Goal: Task Accomplishment & Management: Complete application form

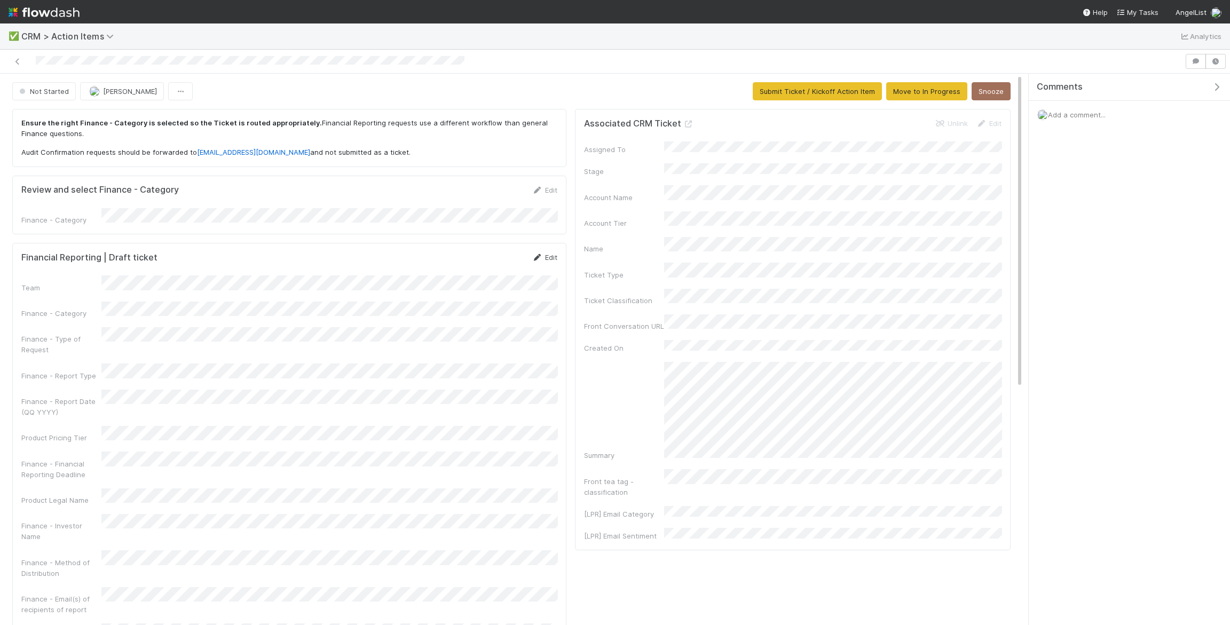
click at [553, 256] on div "Edit" at bounding box center [544, 257] width 25 height 11
click at [820, 92] on button "Submit Ticket / Kickoff Action Item" at bounding box center [816, 91] width 129 height 18
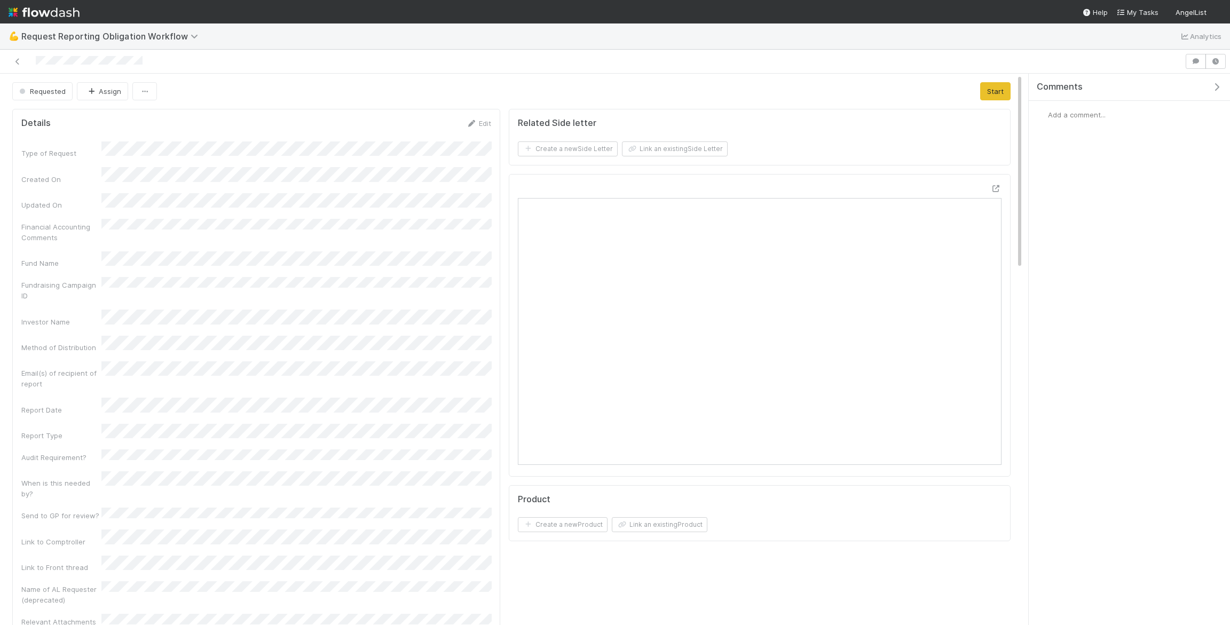
click at [1077, 115] on span "Add a comment..." at bounding box center [1077, 114] width 58 height 9
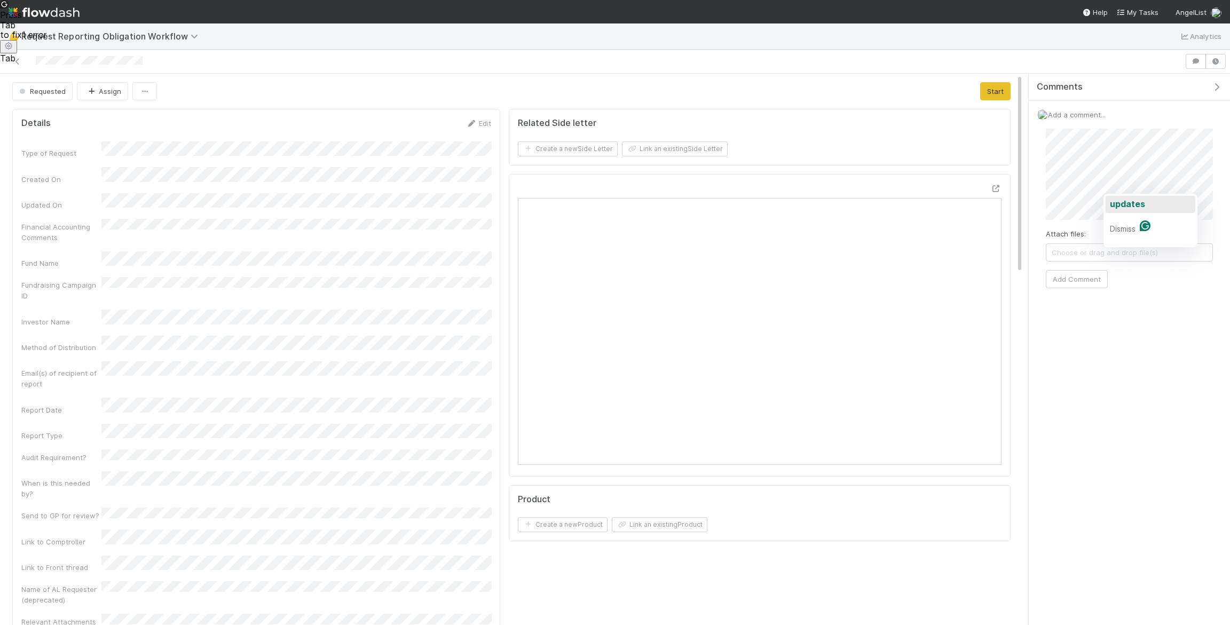
click at [1114, 207] on span "updates" at bounding box center [1127, 204] width 35 height 11
click at [1078, 279] on button "Add Comment" at bounding box center [1076, 279] width 62 height 18
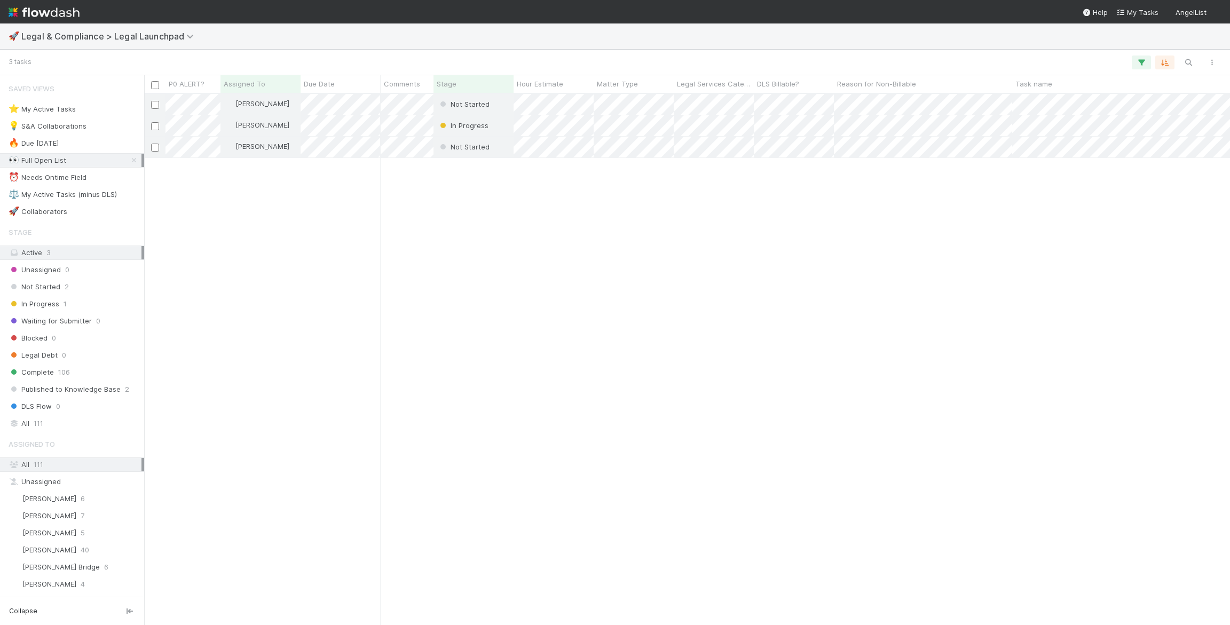
scroll to position [531, 1085]
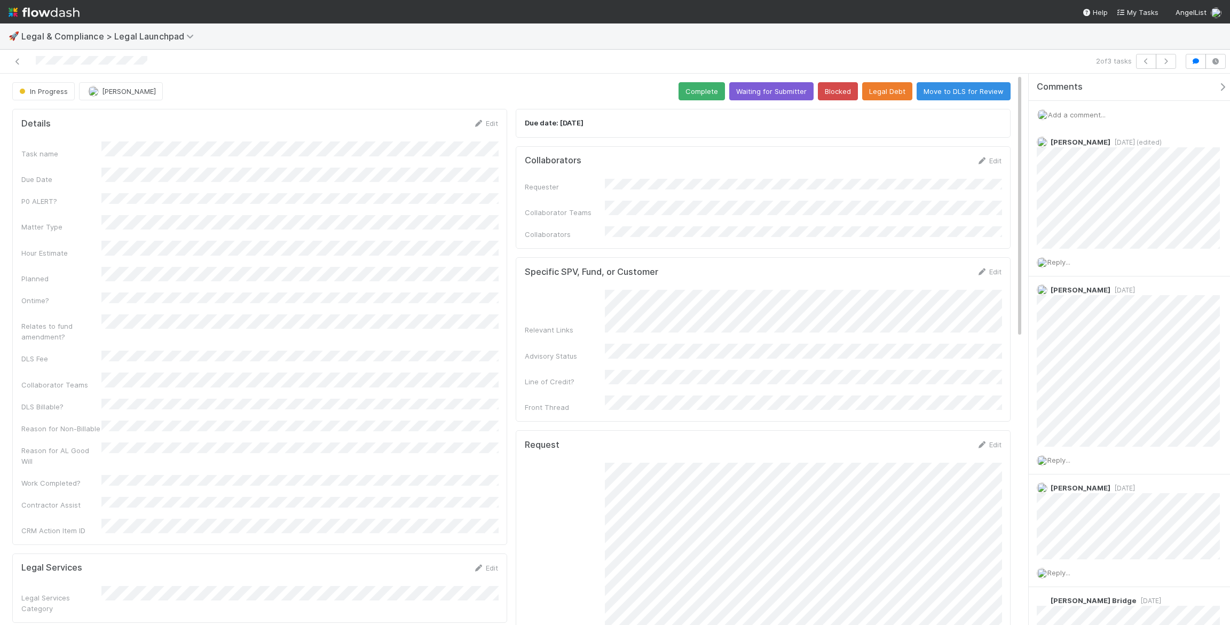
click at [1077, 115] on span "Add a comment..." at bounding box center [1077, 114] width 58 height 9
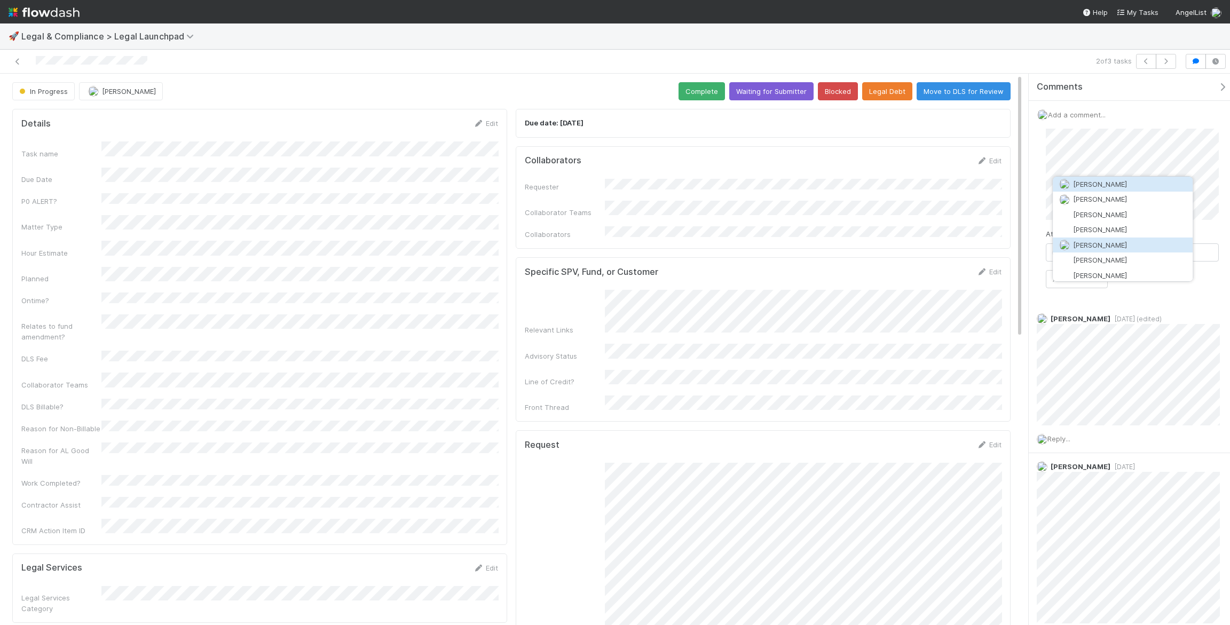
click at [1110, 243] on span "Emmett Carrier" at bounding box center [1100, 245] width 54 height 9
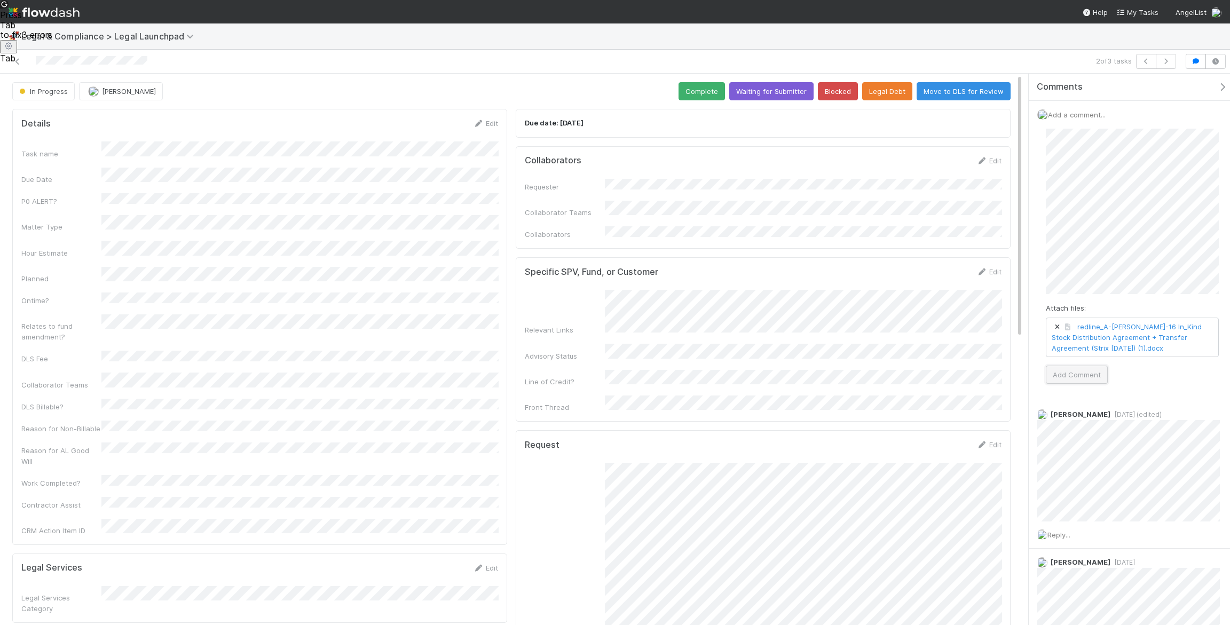
click at [1063, 368] on button "Add Comment" at bounding box center [1076, 375] width 62 height 18
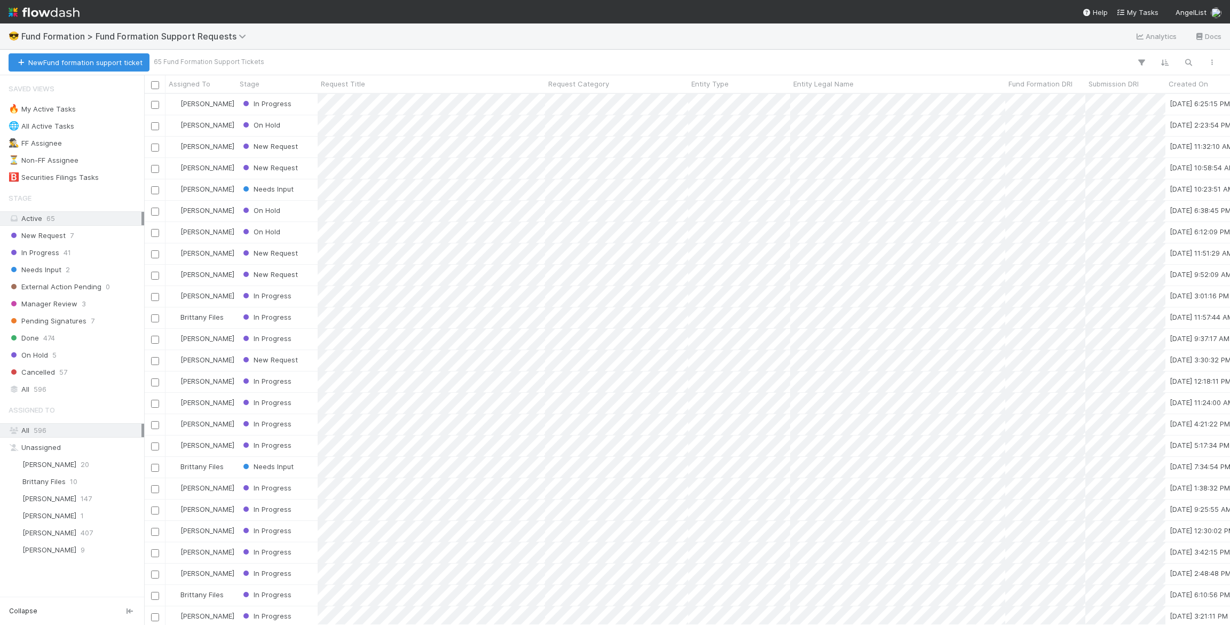
scroll to position [531, 1085]
click at [80, 64] on button "New Fund formation support ticket" at bounding box center [79, 62] width 141 height 18
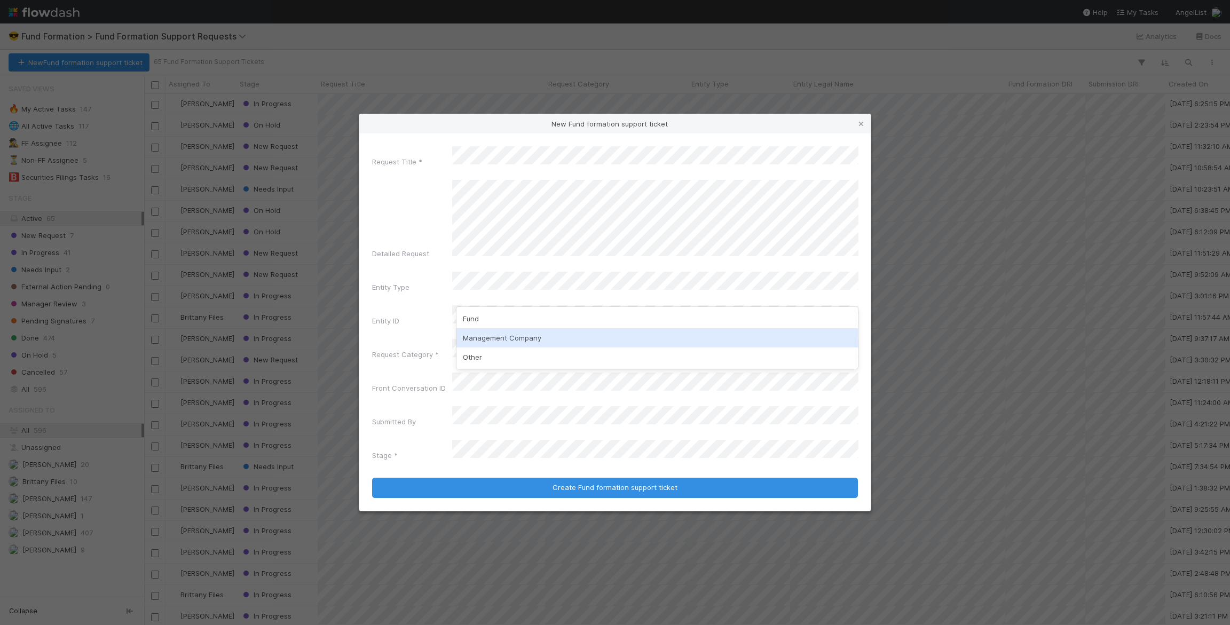
click at [528, 339] on div "Management Company" at bounding box center [657, 337] width 402 height 19
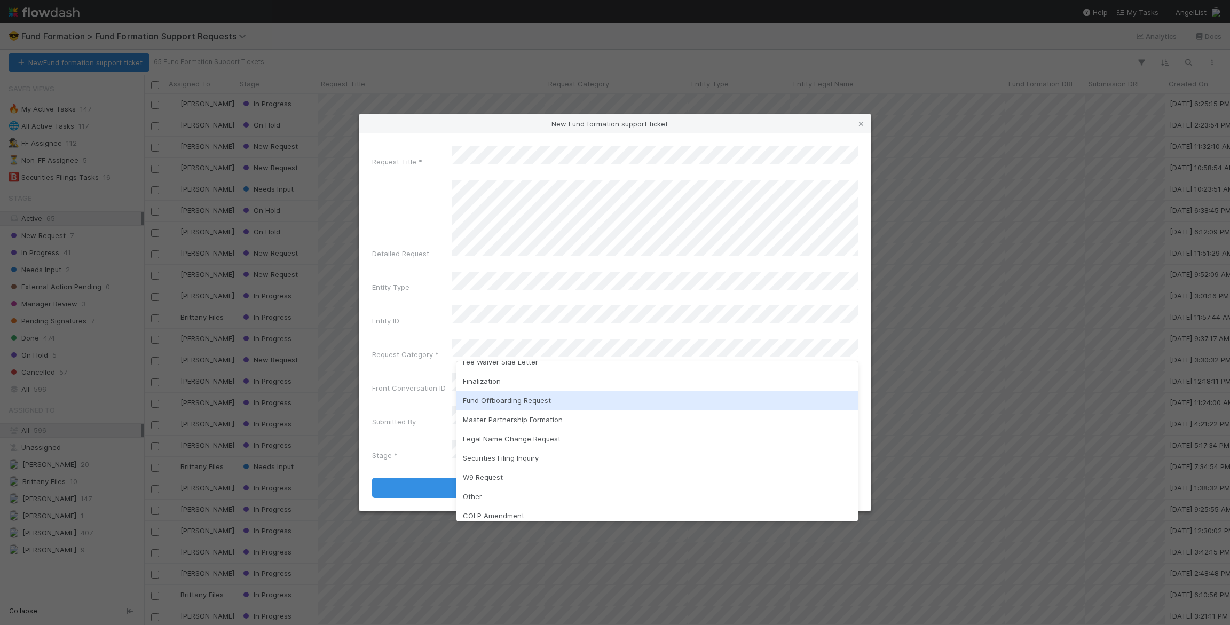
scroll to position [94, 0]
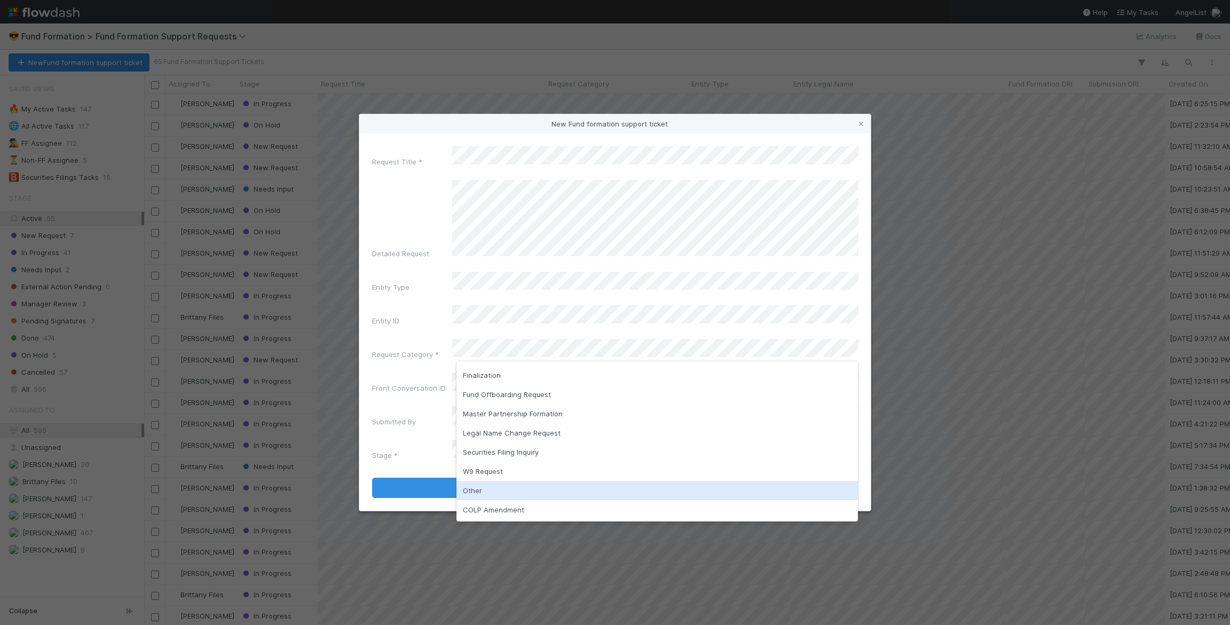
click at [625, 496] on div "Other" at bounding box center [657, 490] width 402 height 19
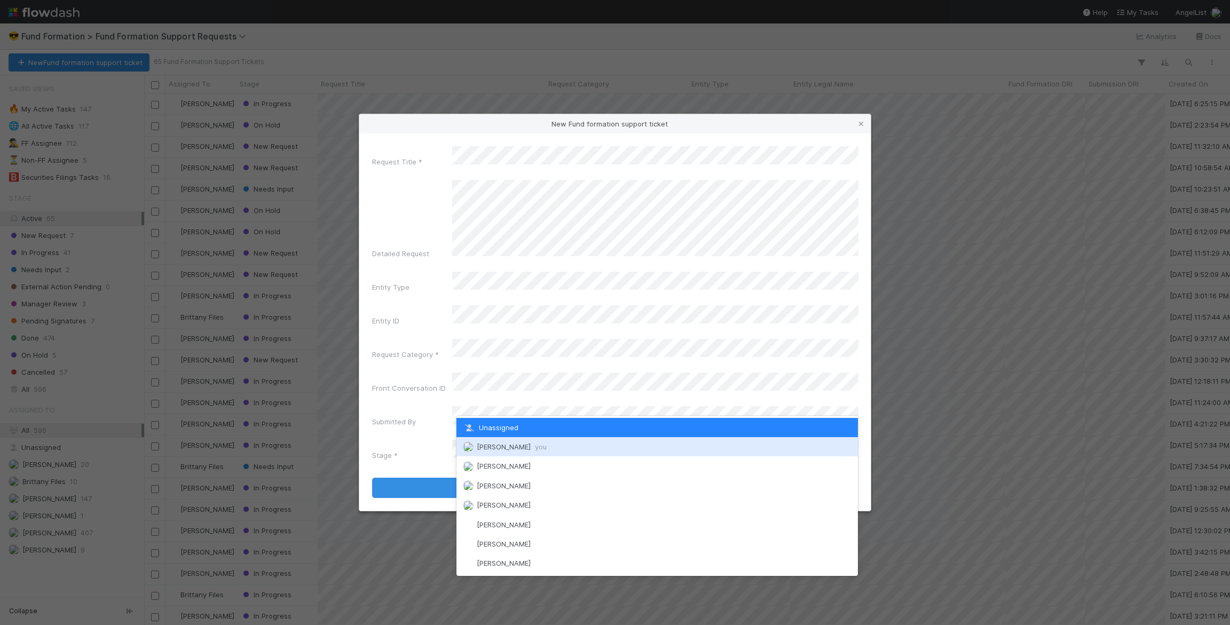
click at [500, 444] on span "Jack Plank you" at bounding box center [512, 446] width 70 height 9
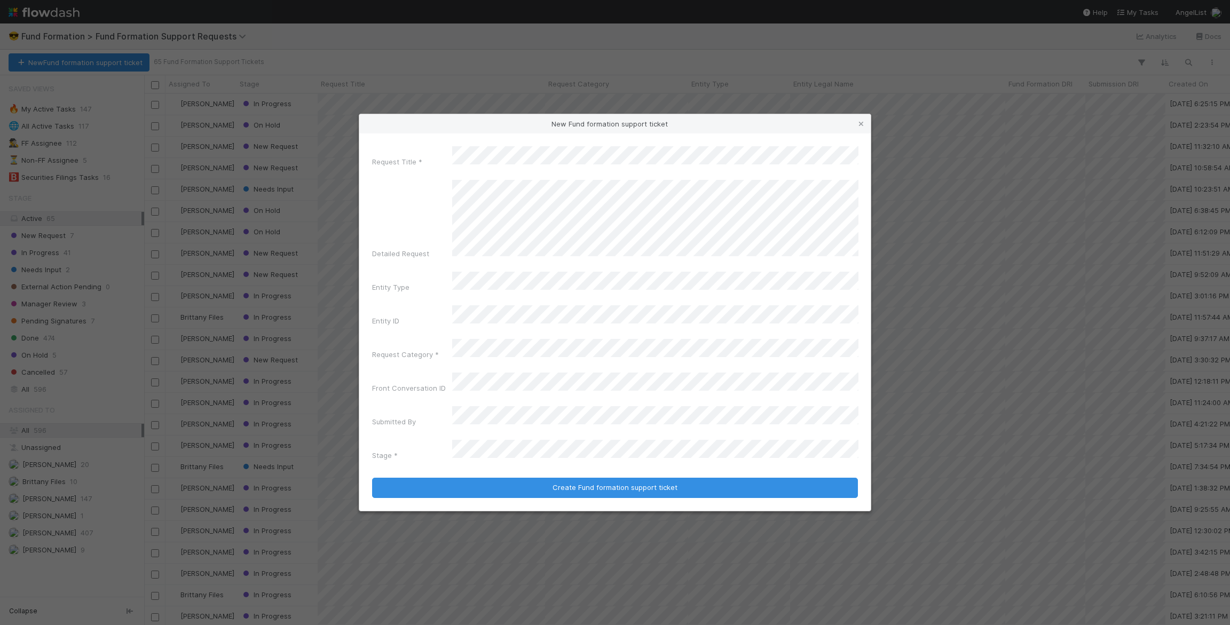
click at [409, 364] on div "Request Title * Detailed Request Entity Type Entity ID Request Category * Front…" at bounding box center [615, 305] width 486 height 319
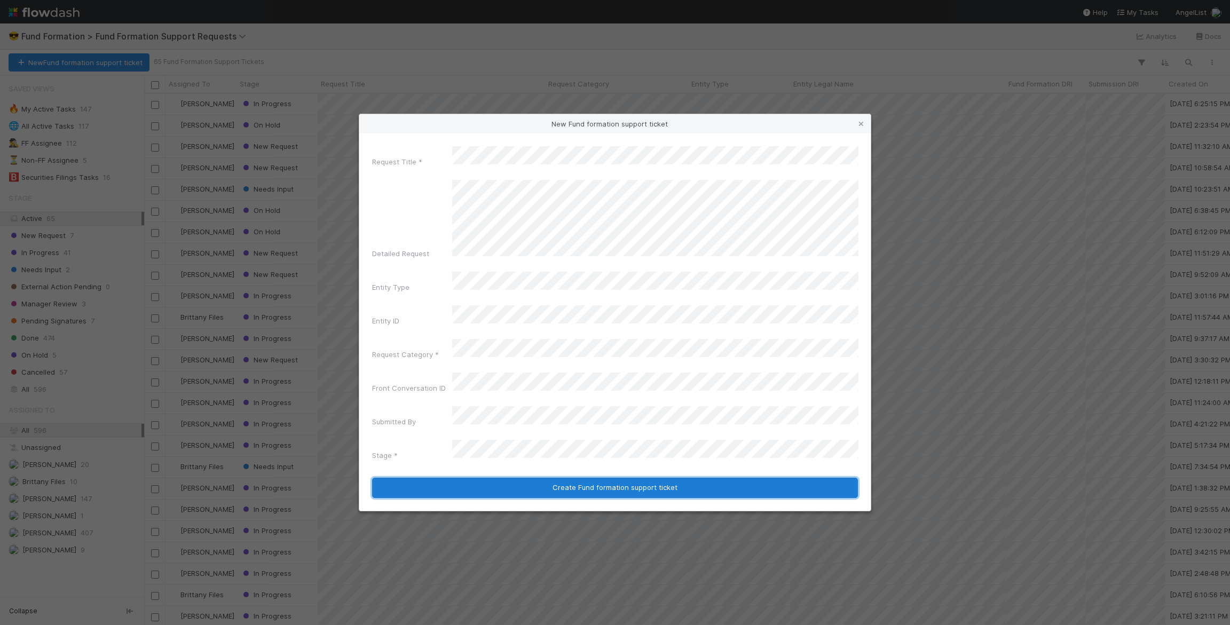
click at [525, 478] on button "Create Fund formation support ticket" at bounding box center [615, 488] width 486 height 20
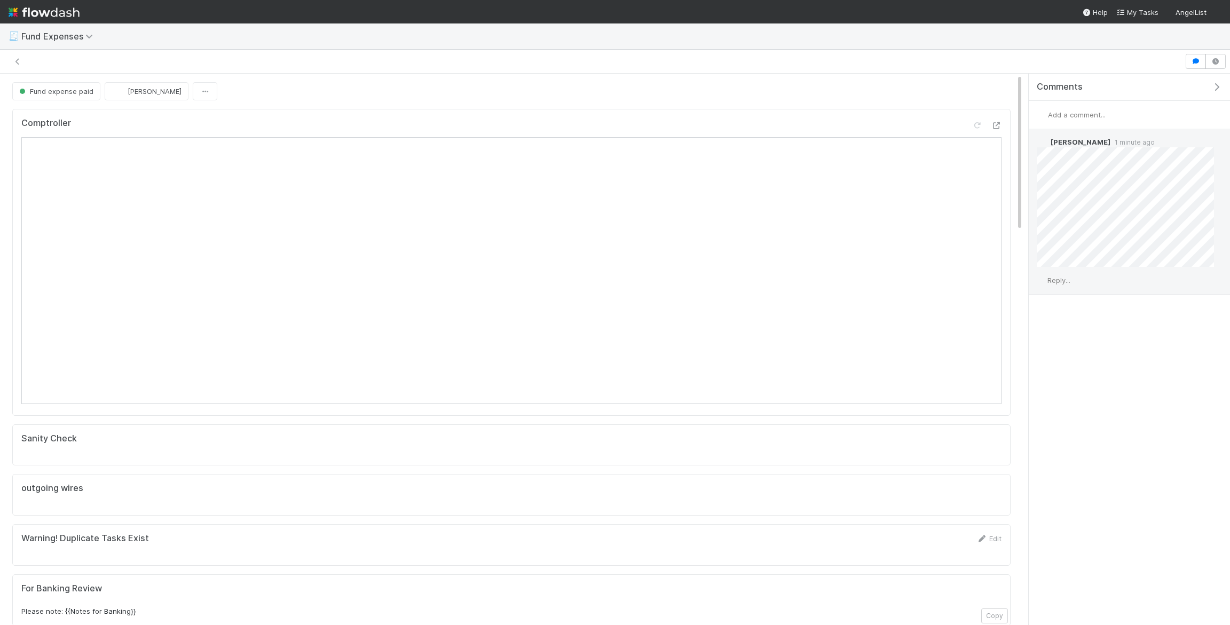
click at [1067, 277] on span "Reply..." at bounding box center [1058, 280] width 23 height 9
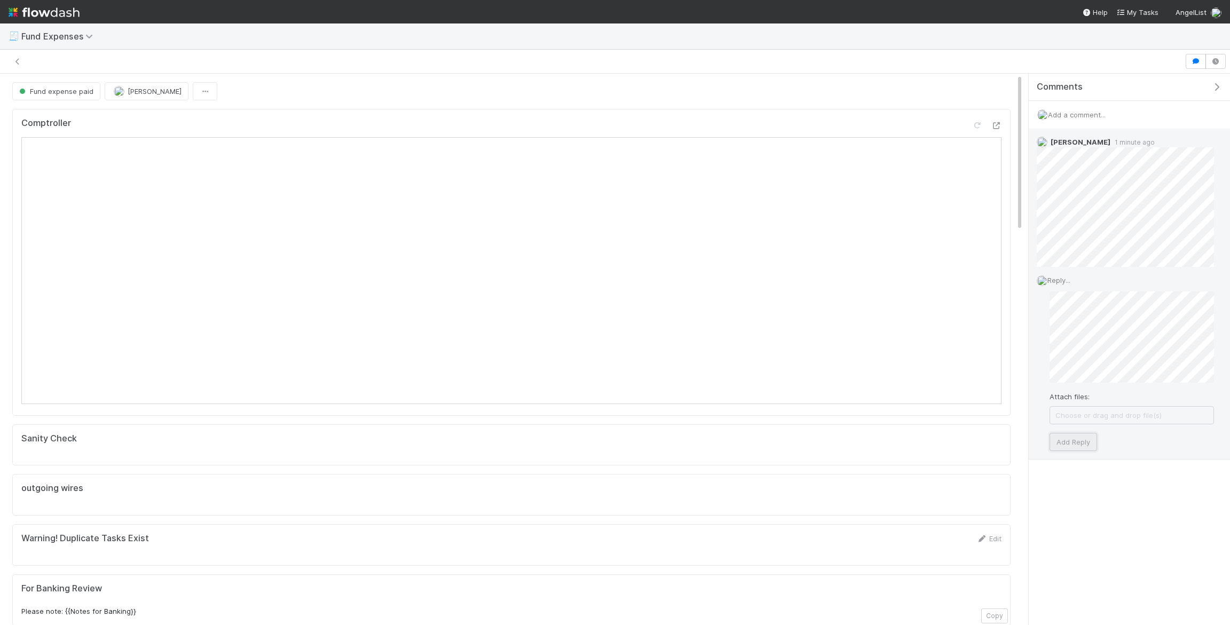
click at [1076, 433] on button "Add Reply" at bounding box center [1072, 442] width 47 height 18
